Goal: Use online tool/utility: Use online tool/utility

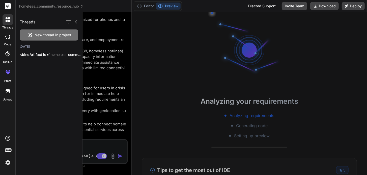
scroll to position [51, 0]
click at [40, 55] on p "<bindArtifact id="homeless-community-directory" title="Homeless Community Suppo…" at bounding box center [51, 54] width 62 height 5
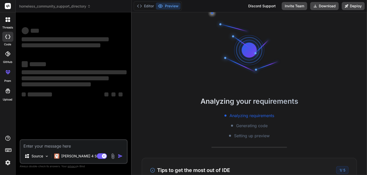
scroll to position [0, 0]
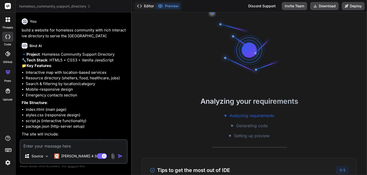
click at [148, 5] on button "Editor" at bounding box center [145, 6] width 21 height 7
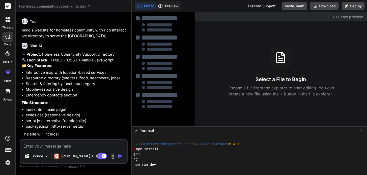
click at [171, 6] on button "Preview" at bounding box center [168, 6] width 25 height 7
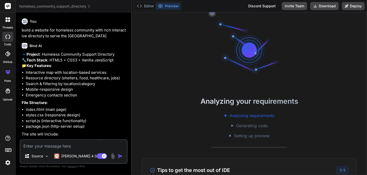
click at [5, 20] on div at bounding box center [8, 19] width 11 height 11
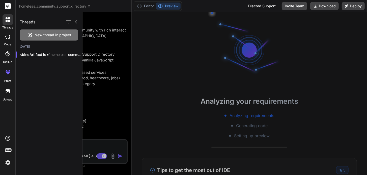
click at [7, 40] on div at bounding box center [7, 37] width 11 height 10
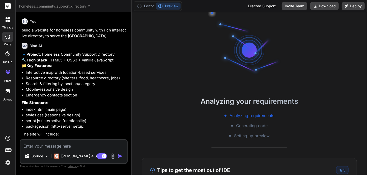
click at [10, 58] on div at bounding box center [7, 53] width 11 height 11
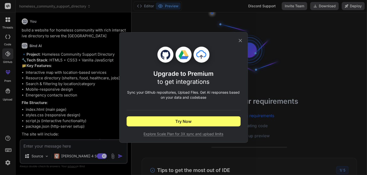
drag, startPoint x: 239, startPoint y: 42, endPoint x: 226, endPoint y: 44, distance: 12.6
click at [236, 42] on div "Upgrade to Premium to get integrations Sync your Github repositories, Upload Fi…" at bounding box center [183, 88] width 114 height 110
drag, startPoint x: 240, startPoint y: 40, endPoint x: 239, endPoint y: 43, distance: 3.8
click at [240, 43] on icon at bounding box center [240, 41] width 6 height 6
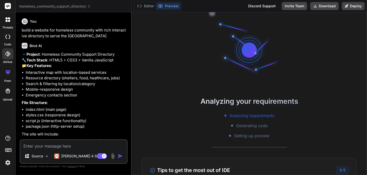
click at [7, 81] on label "prem" at bounding box center [7, 81] width 7 height 4
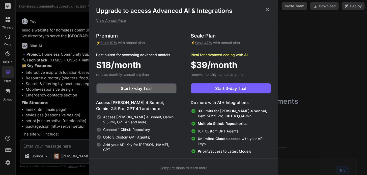
click at [266, 11] on icon at bounding box center [268, 10] width 6 height 6
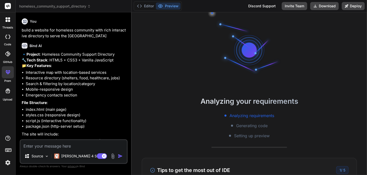
click at [7, 94] on div at bounding box center [8, 91] width 12 height 12
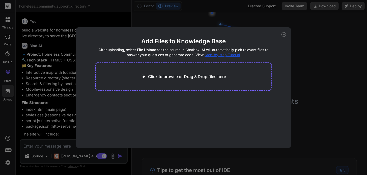
click at [285, 34] on icon at bounding box center [283, 34] width 5 height 5
type textarea "x"
